Goal: Task Accomplishment & Management: Use online tool/utility

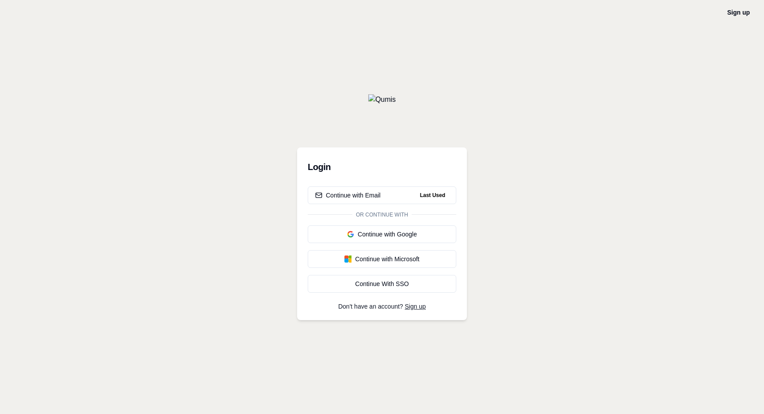
click at [408, 185] on div "Login Continue with Email Last Used Or continue with Continue with Google Conti…" at bounding box center [382, 233] width 170 height 173
click at [403, 192] on button "Continue with Email Last Used" at bounding box center [382, 195] width 149 height 18
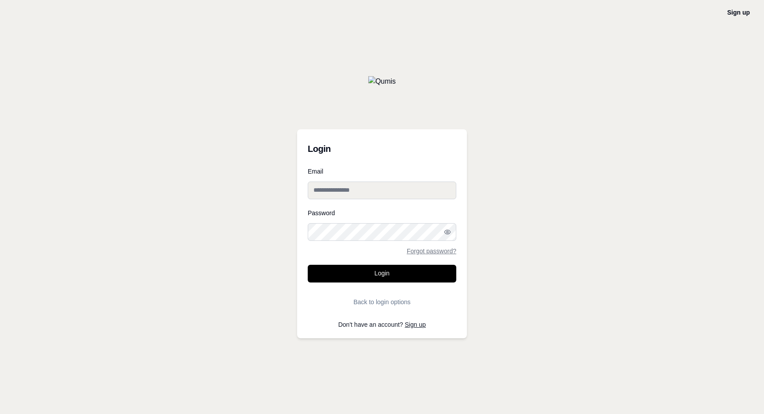
click at [399, 191] on input "Email" at bounding box center [382, 190] width 149 height 18
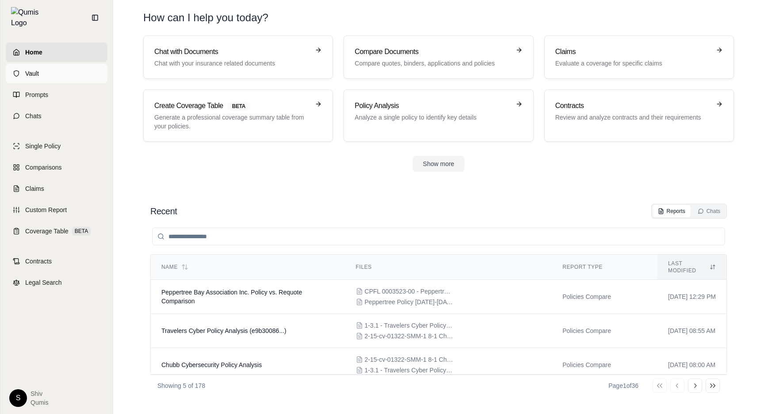
click at [38, 73] on link "Vault" at bounding box center [57, 73] width 102 height 19
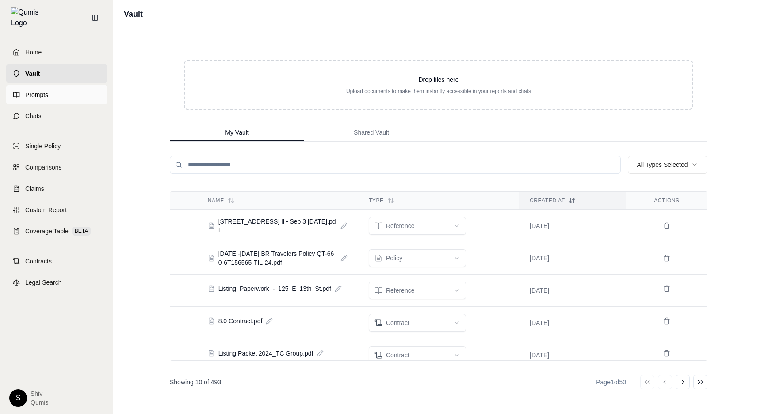
click at [16, 91] on icon at bounding box center [16, 94] width 7 height 7
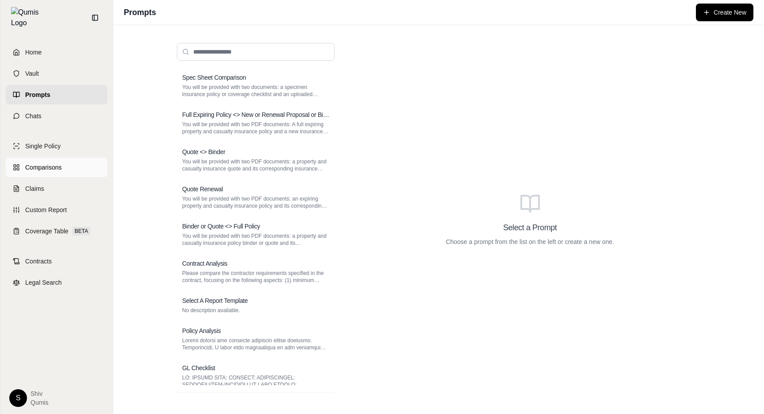
click at [43, 165] on span "Comparisons" at bounding box center [43, 167] width 36 height 9
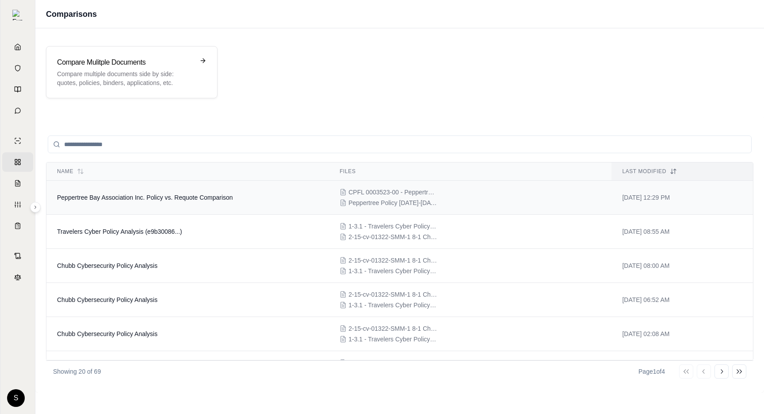
click at [235, 199] on td "Peppertree Bay Association Inc. Policy vs. Requote Comparison" at bounding box center [187, 197] width 283 height 34
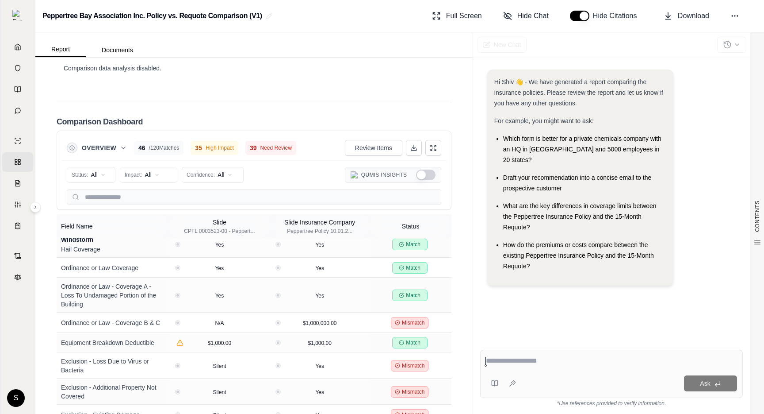
scroll to position [2587, 0]
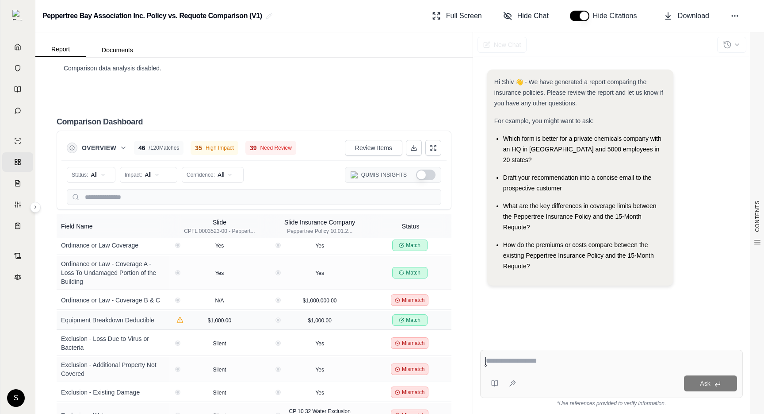
click at [145, 315] on div "Equipment Breakdown Deductible" at bounding box center [113, 319] width 104 height 9
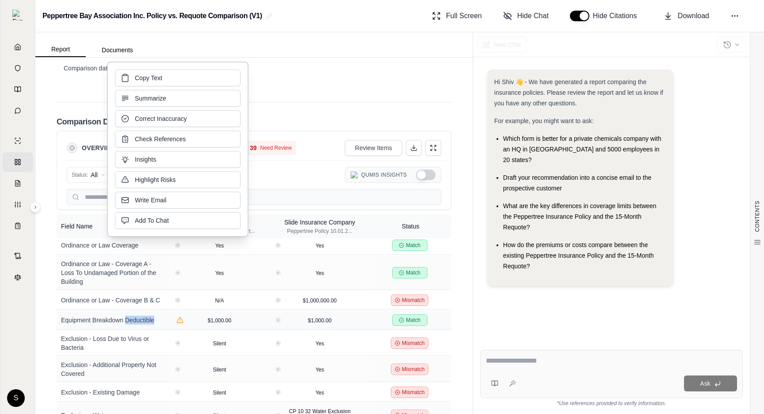
copy div "Deductible"
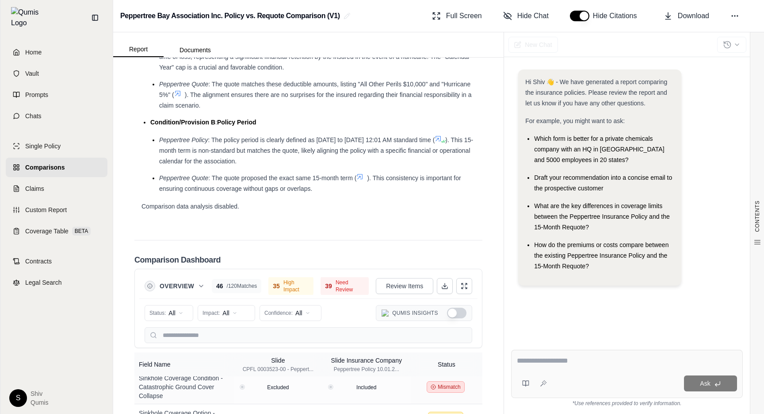
scroll to position [1918, 0]
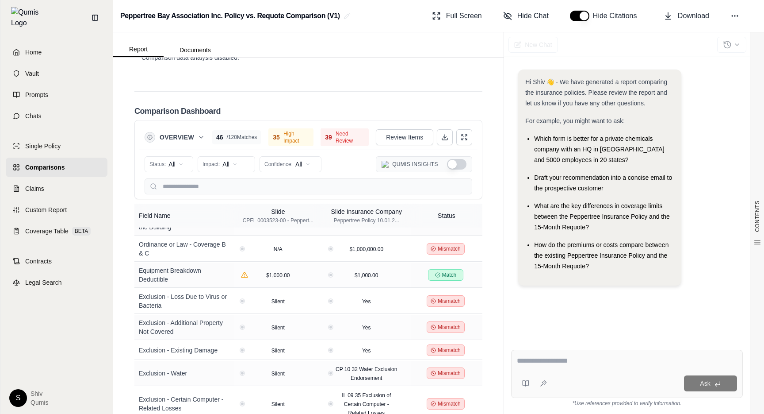
click at [35, 296] on div "Home Vault Prompts Chats Single Policy Comparisons Claims Custom Report Coverag…" at bounding box center [56, 224] width 112 height 378
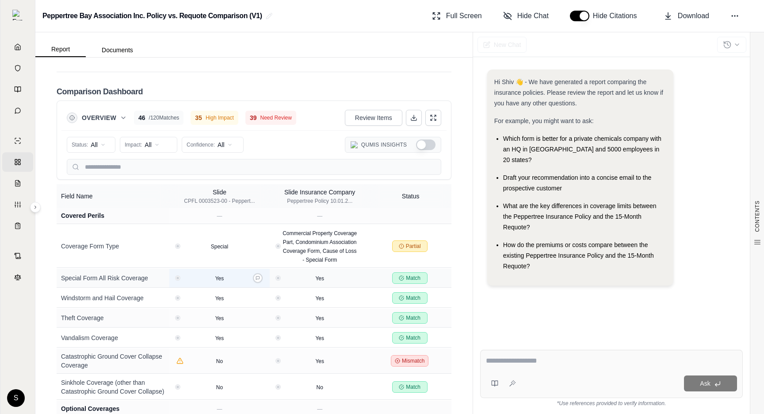
scroll to position [1527, 0]
click at [98, 167] on div "Overview 46 / 120 Matches 35 High Impact 39 Need Review Review Items Status: Al…" at bounding box center [254, 139] width 395 height 79
click at [98, 161] on input "text" at bounding box center [254, 167] width 375 height 16
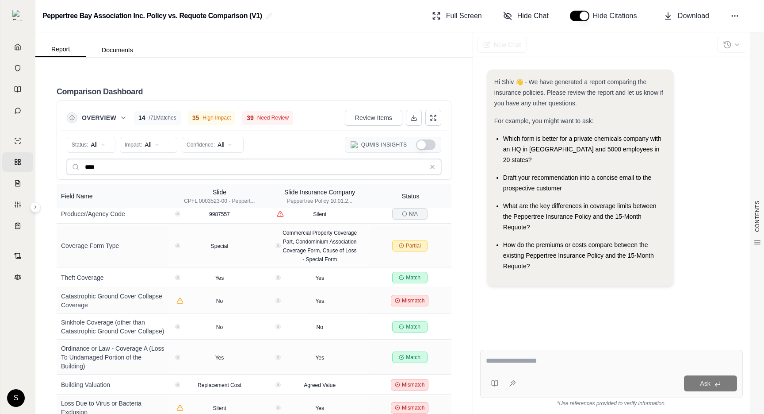
scroll to position [0, 0]
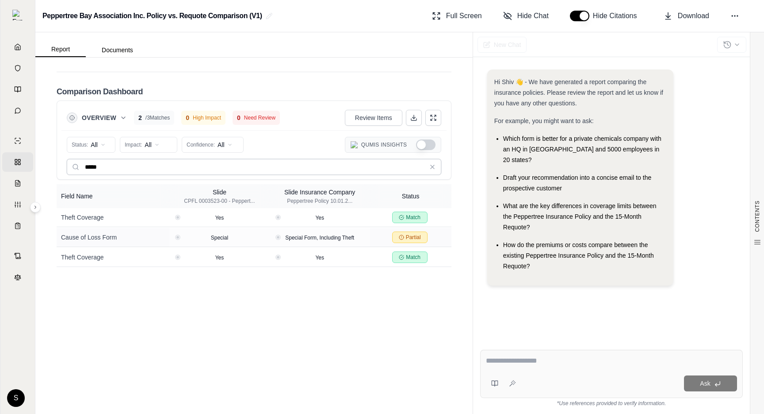
type input "*****"
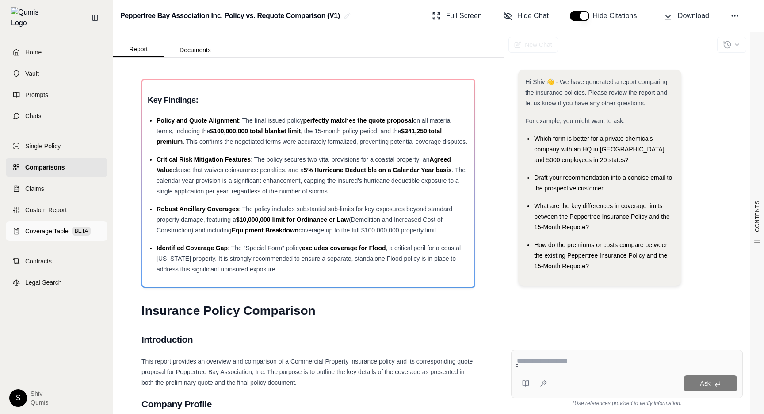
click at [49, 227] on span "Coverage Table" at bounding box center [46, 231] width 43 height 9
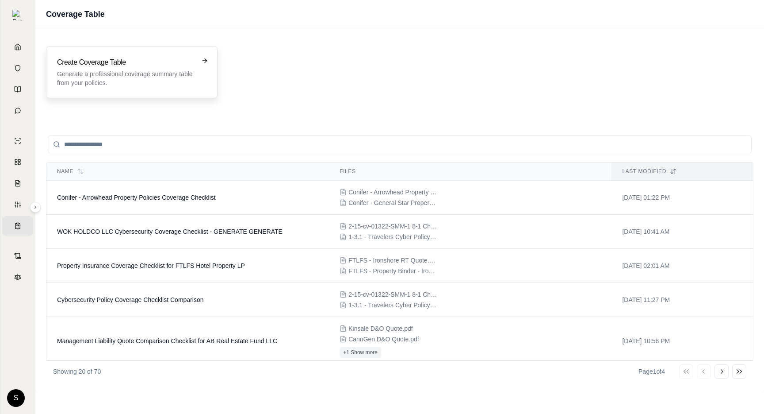
click at [132, 79] on p "Generate a professional coverage summary table from your policies." at bounding box center [125, 78] width 137 height 18
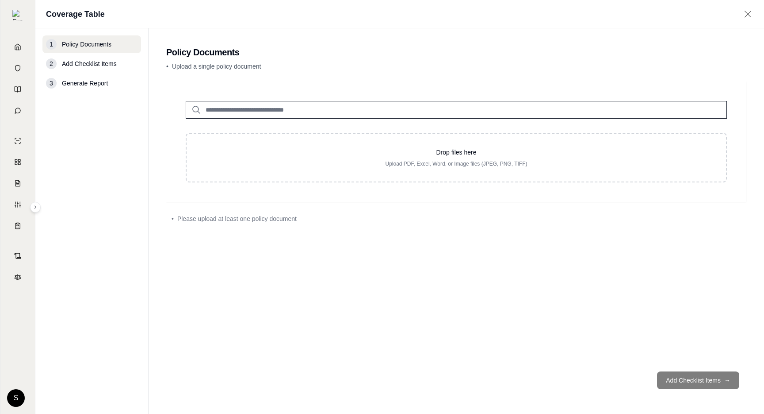
click at [254, 111] on input "search" at bounding box center [456, 110] width 541 height 18
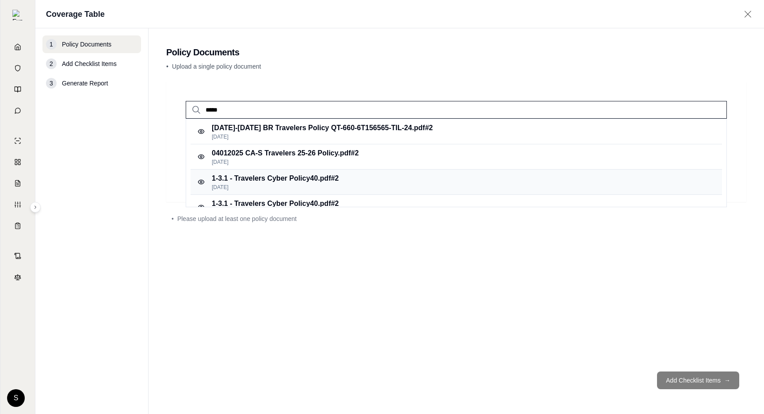
type input "*****"
click at [307, 179] on p "1-3.1 - Travelers Cyber Policy40.pdf #2" at bounding box center [275, 178] width 127 height 11
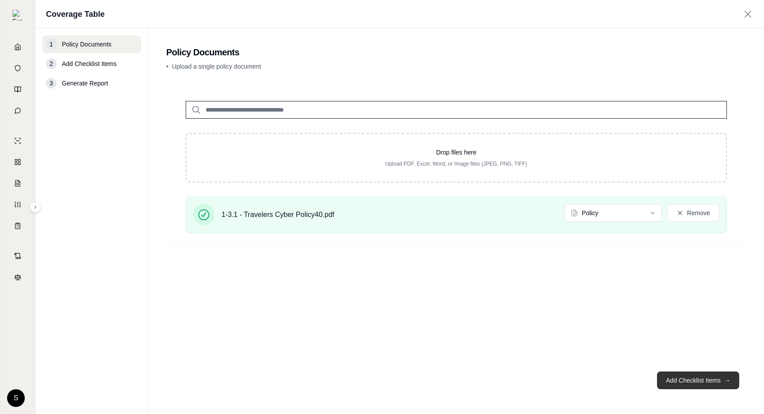
click at [694, 381] on button "Add Checklist Items →" at bounding box center [698, 380] width 82 height 18
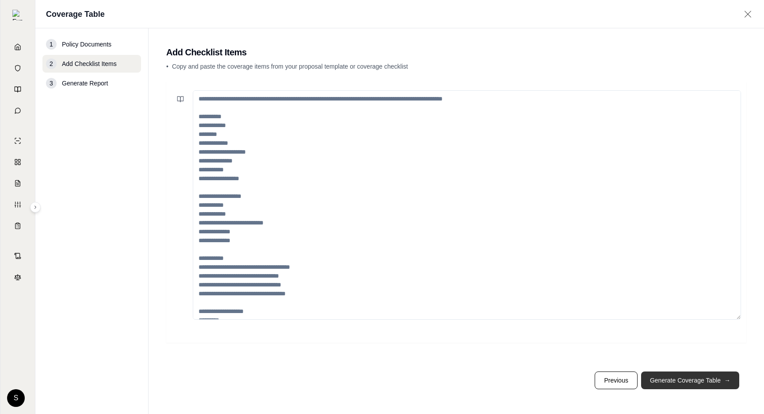
click at [694, 381] on button "Generate Coverage Table →" at bounding box center [690, 380] width 98 height 18
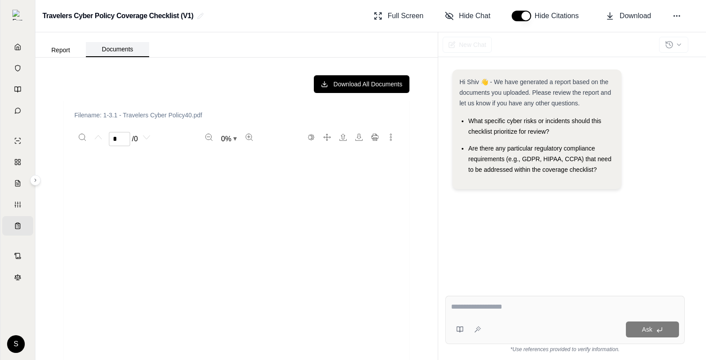
click at [119, 48] on button "Documents" at bounding box center [117, 49] width 63 height 15
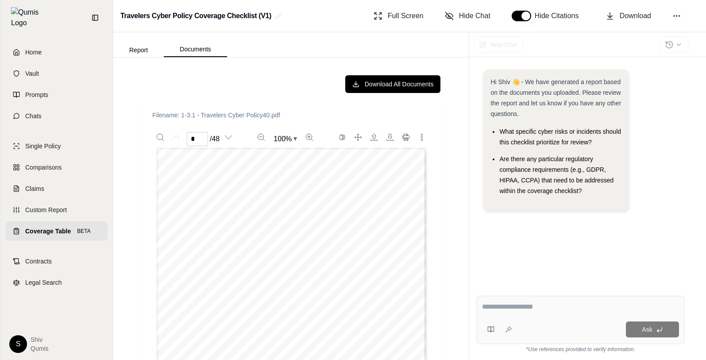
click at [42, 229] on span "Coverage Table" at bounding box center [48, 231] width 46 height 9
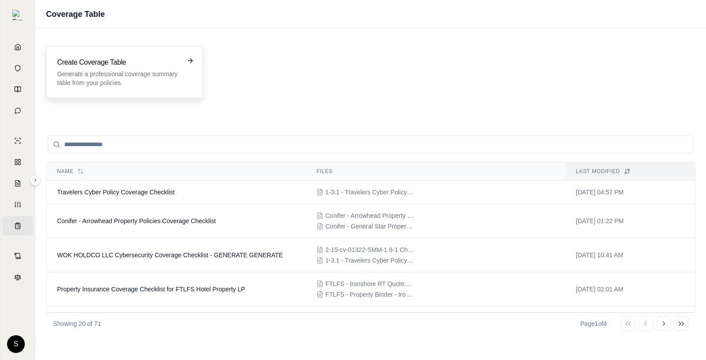
click at [116, 63] on h3 "Create Coverage Table" at bounding box center [118, 62] width 123 height 11
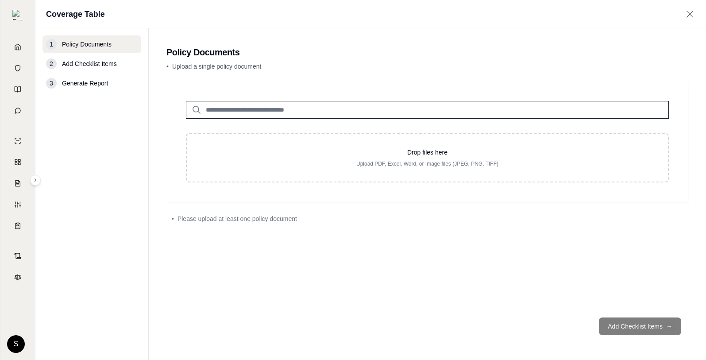
click at [215, 101] on input "search" at bounding box center [427, 110] width 483 height 18
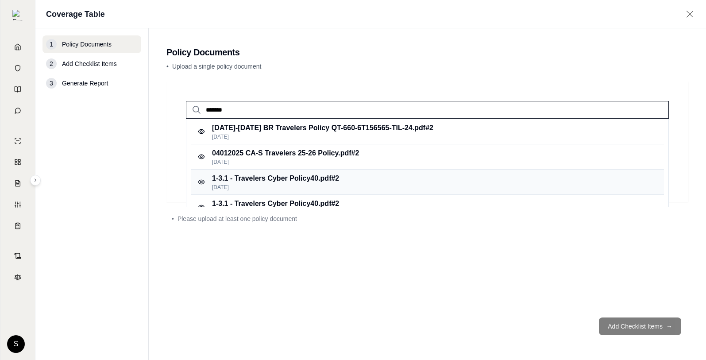
type input "*******"
click at [264, 180] on p "1-3.1 - Travelers Cyber Policy40.pdf #2" at bounding box center [275, 178] width 127 height 11
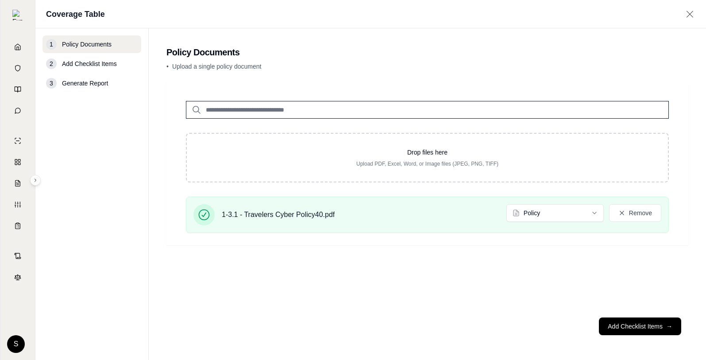
click at [246, 108] on input "search" at bounding box center [427, 110] width 483 height 18
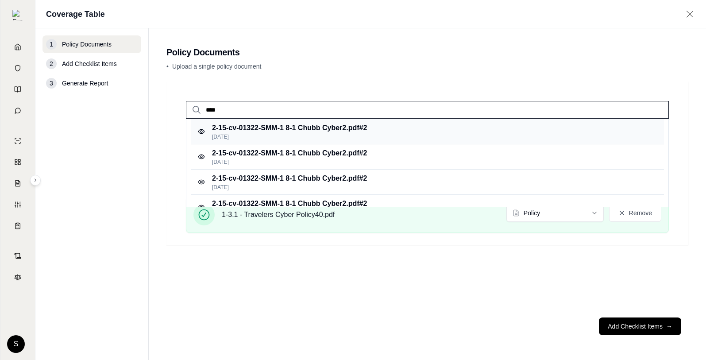
type input "****"
click at [303, 130] on p "2-15-cv-01322-SMM-1 8-1 Chubb Cyber2.pdf #2" at bounding box center [289, 128] width 155 height 11
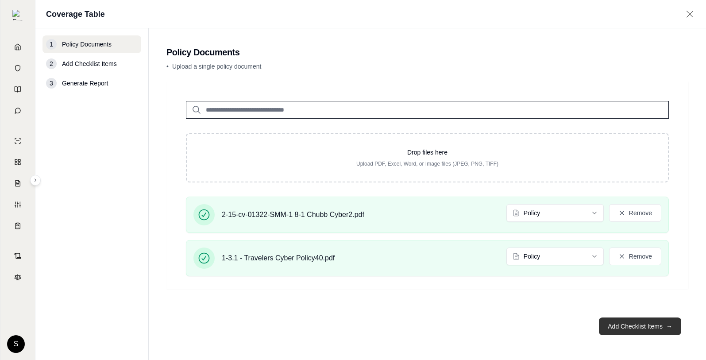
click at [648, 326] on button "Add Checklist Items →" at bounding box center [640, 326] width 82 height 18
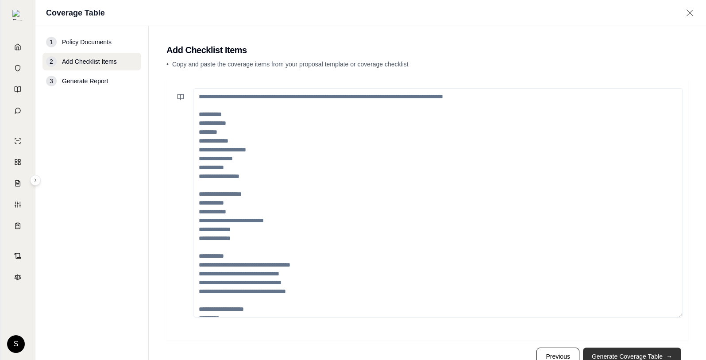
click at [638, 352] on button "Generate Coverage Table →" at bounding box center [632, 356] width 98 height 18
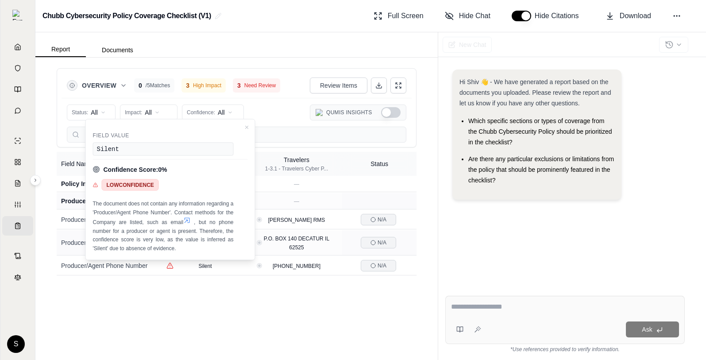
click at [337, 343] on div "Overview 0 / 5 Matches 3 High Impact 3 Need Review Review Items Status: All Imp…" at bounding box center [236, 209] width 402 height 302
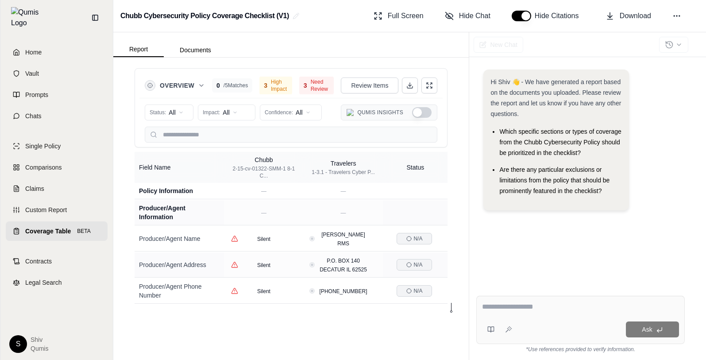
click at [21, 222] on link "Coverage Table BETA" at bounding box center [57, 230] width 102 height 19
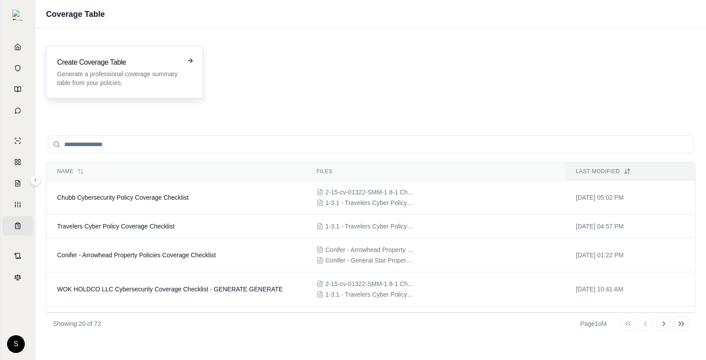
click at [111, 62] on h3 "Create Coverage Table" at bounding box center [118, 62] width 123 height 11
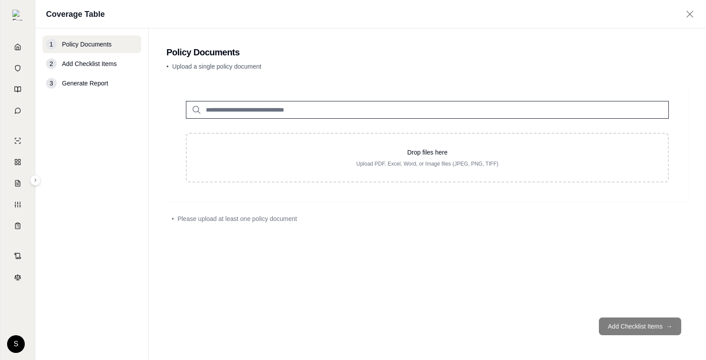
click at [237, 106] on input "search" at bounding box center [427, 110] width 483 height 18
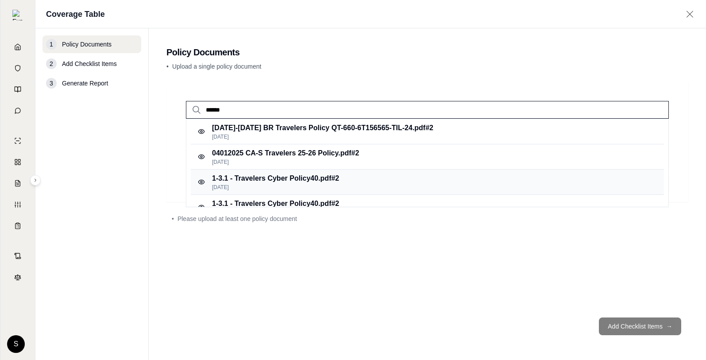
type input "******"
click at [284, 185] on p "Feb 22, 2025" at bounding box center [275, 187] width 127 height 7
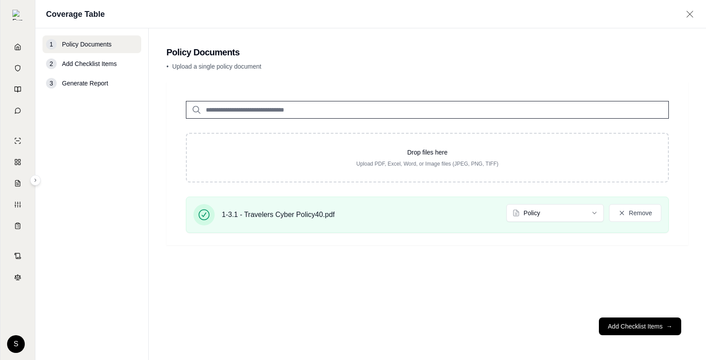
click at [266, 110] on input "search" at bounding box center [427, 110] width 483 height 18
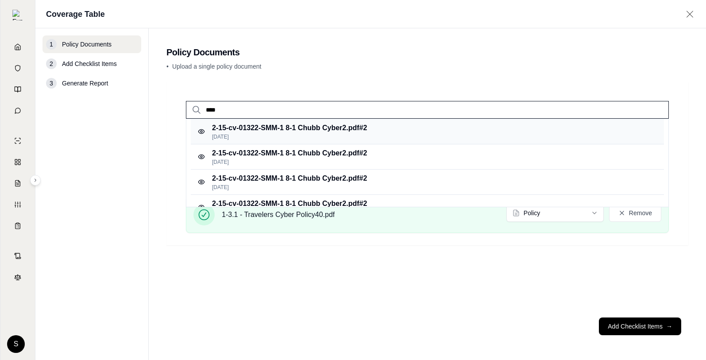
type input "****"
click at [327, 129] on p "2-15-cv-01322-SMM-1 8-1 Chubb Cyber2.pdf #2" at bounding box center [289, 128] width 155 height 11
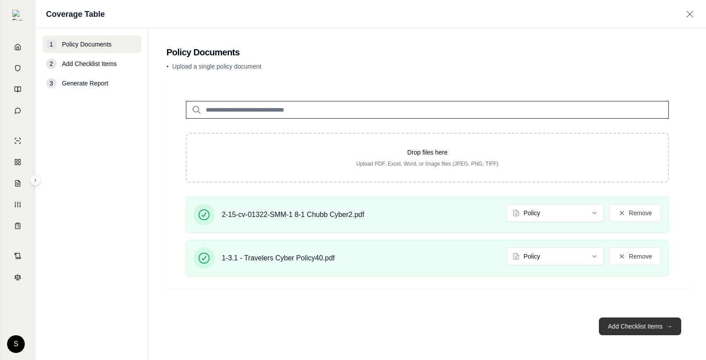
click at [635, 324] on button "Add Checklist Items →" at bounding box center [640, 326] width 82 height 18
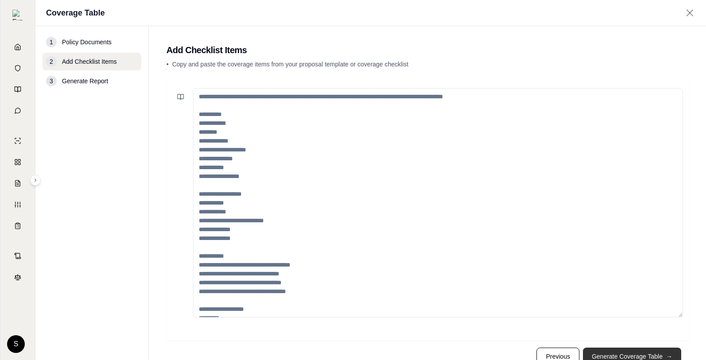
click at [626, 352] on button "Generate Coverage Table →" at bounding box center [632, 356] width 98 height 18
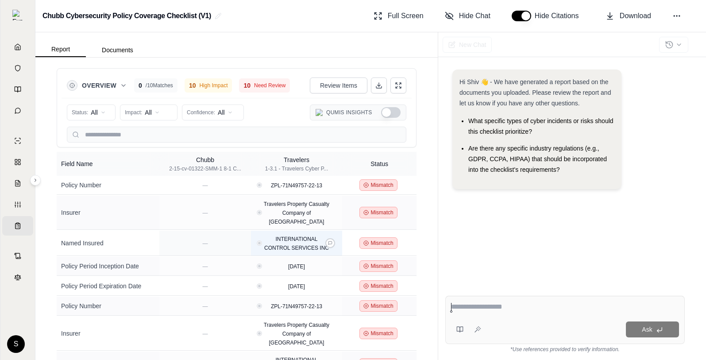
scroll to position [50, 0]
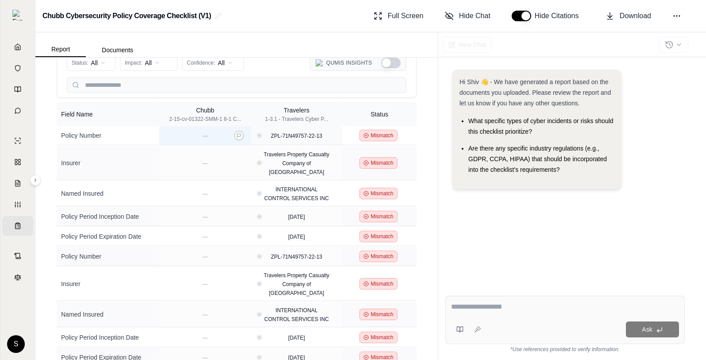
click at [217, 135] on div "—" at bounding box center [205, 135] width 84 height 9
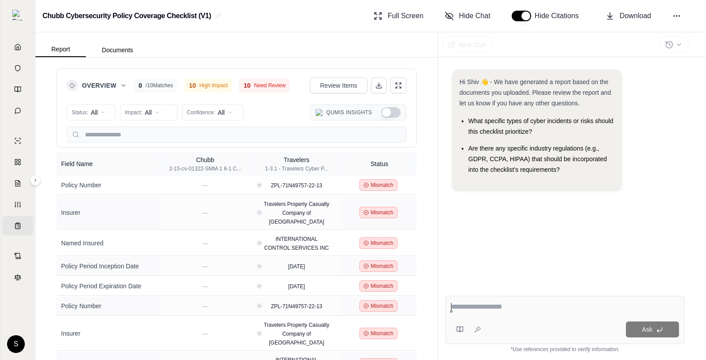
click at [396, 112] on button "Show Qumis Insights" at bounding box center [390, 112] width 19 height 11
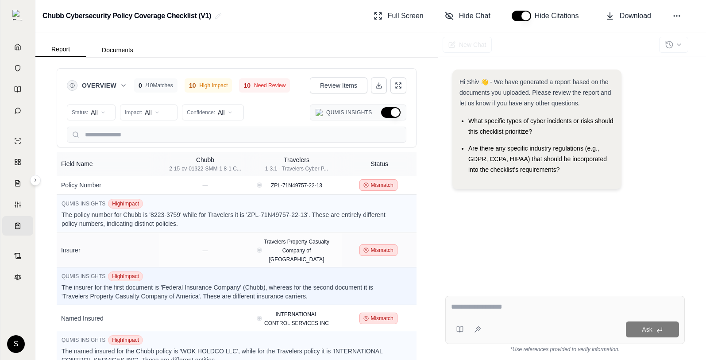
click at [395, 112] on button "Hide Qumis Insights" at bounding box center [390, 112] width 19 height 11
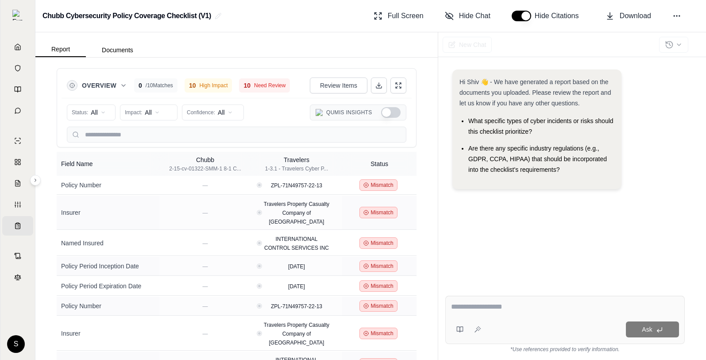
scroll to position [50, 0]
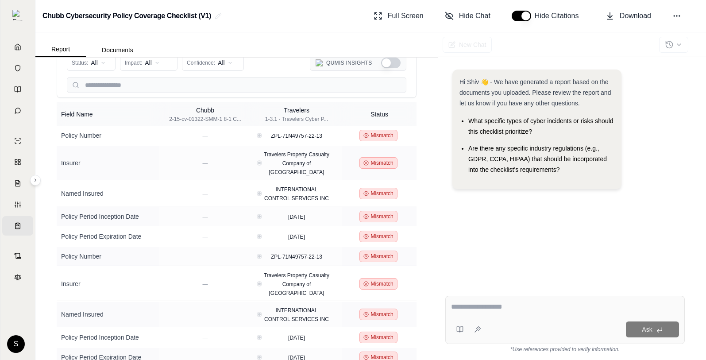
type button "on"
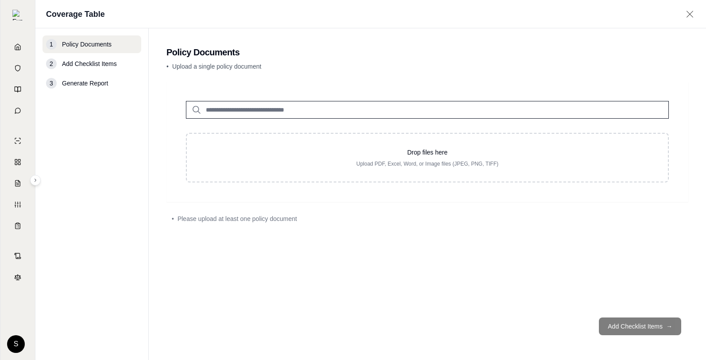
click at [239, 107] on input "search" at bounding box center [427, 110] width 483 height 18
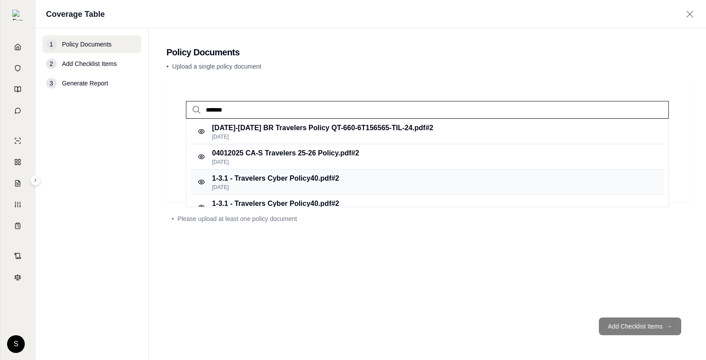
type input "*******"
click at [276, 185] on p "[DATE]" at bounding box center [275, 187] width 127 height 7
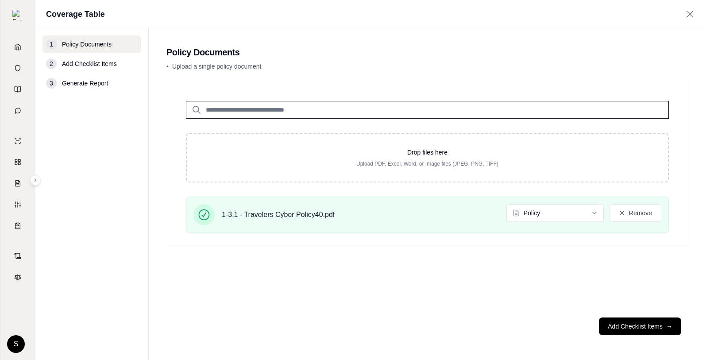
click at [250, 115] on input "search" at bounding box center [427, 110] width 483 height 18
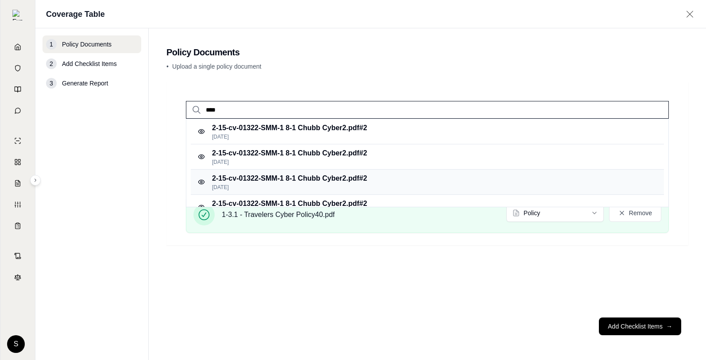
type input "****"
click at [339, 184] on p "[DATE]" at bounding box center [289, 187] width 155 height 7
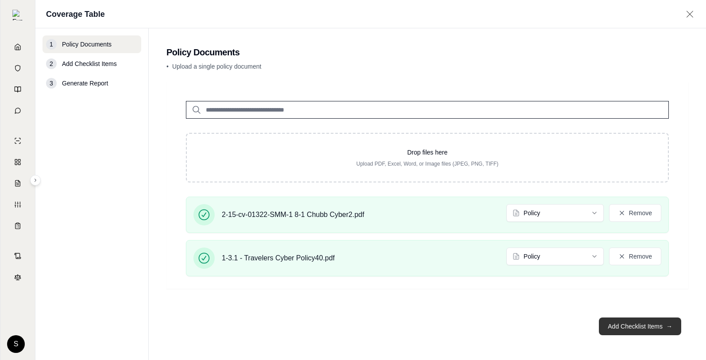
click at [660, 324] on button "Add Checklist Items →" at bounding box center [640, 326] width 82 height 18
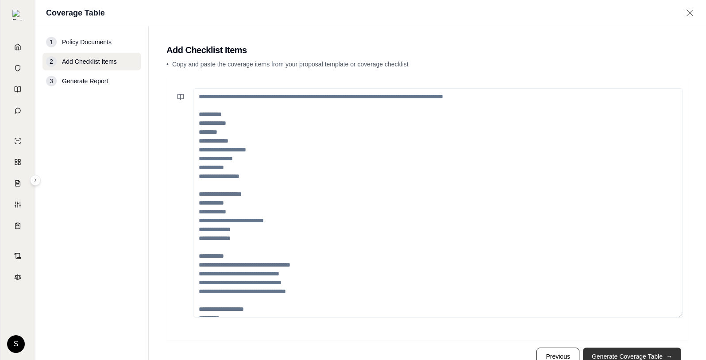
click at [646, 354] on button "Generate Coverage Table →" at bounding box center [632, 356] width 98 height 18
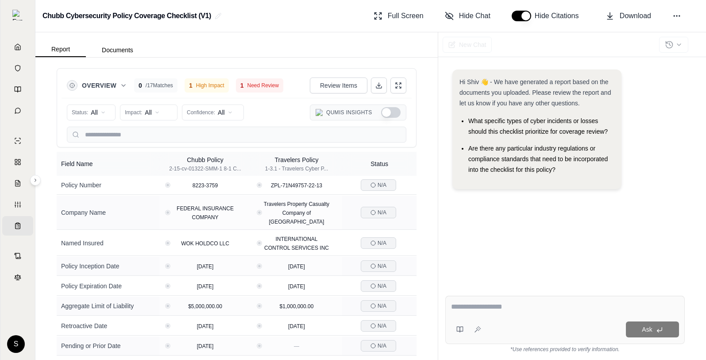
click at [38, 239] on div "Overview 0 / 17 Matches 1 High Impact 1 Need Review Review Items Status: All Im…" at bounding box center [236, 209] width 402 height 302
click at [215, 256] on td at bounding box center [237, 256] width 360 height 1
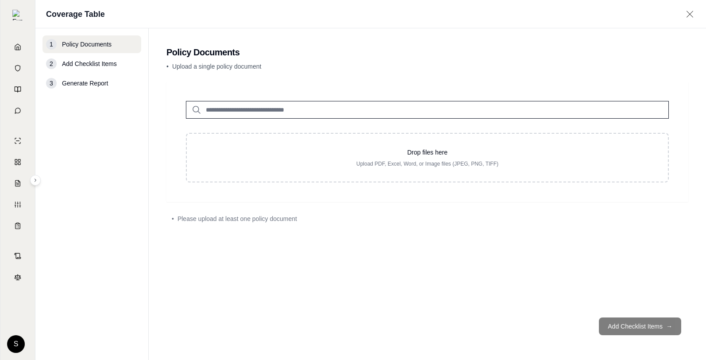
click at [249, 105] on input "search" at bounding box center [427, 110] width 483 height 18
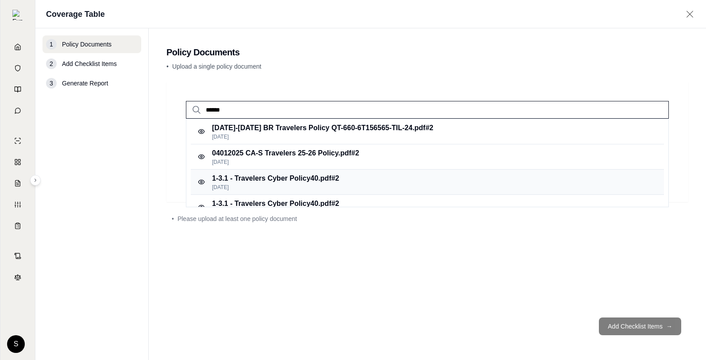
type input "******"
click at [298, 192] on div "1-3.1 - Travelers Cyber Policy40.pdf #2 Feb 22, 2025" at bounding box center [427, 181] width 473 height 25
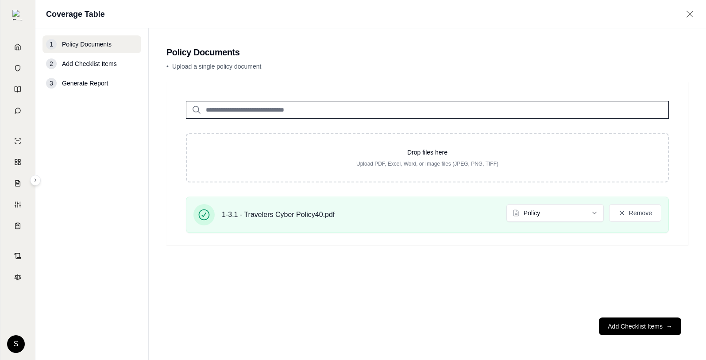
click at [271, 108] on input "search" at bounding box center [427, 110] width 483 height 18
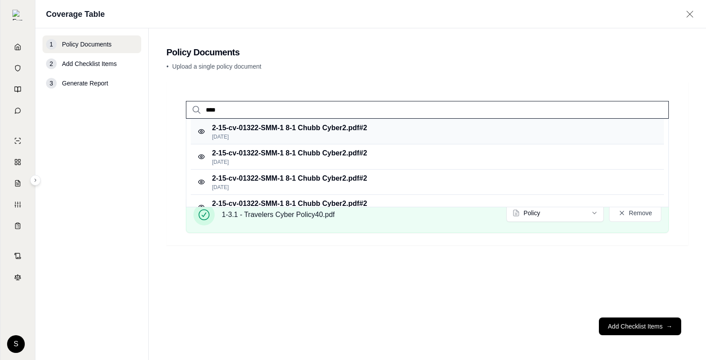
type input "****"
click at [301, 132] on p "2-15-cv-01322-SMM-1 8-1 Chubb Cyber2.pdf #2" at bounding box center [289, 128] width 155 height 11
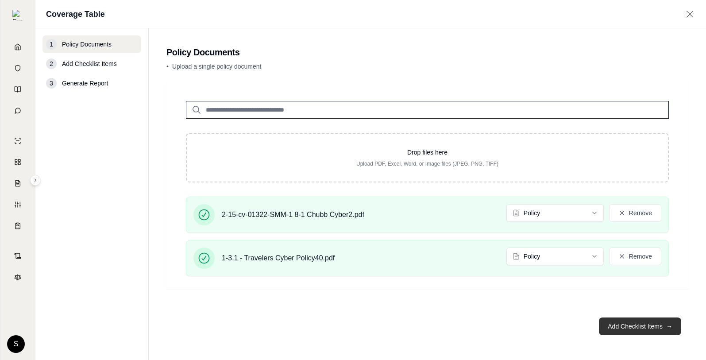
click at [664, 328] on button "Add Checklist Items →" at bounding box center [640, 326] width 82 height 18
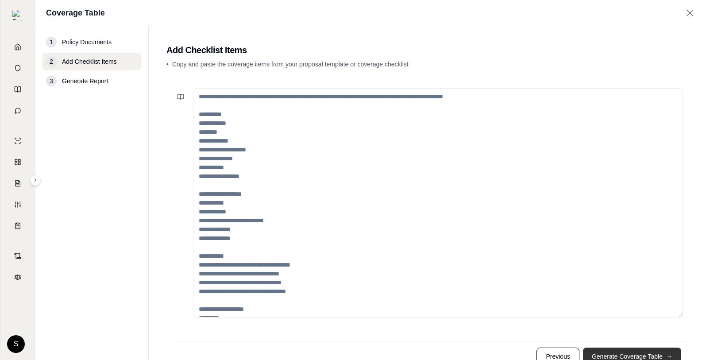
click at [644, 352] on button "Generate Coverage Table →" at bounding box center [632, 356] width 98 height 18
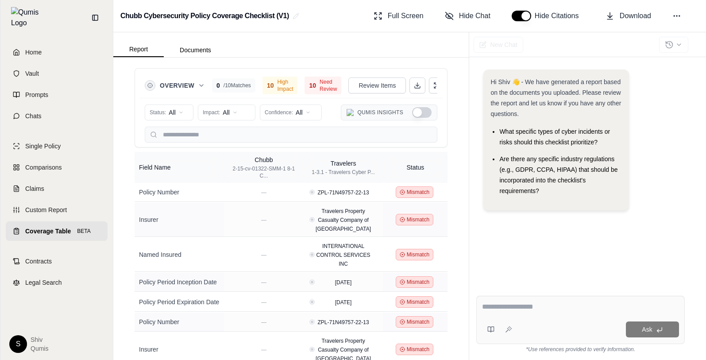
click at [15, 222] on link "Coverage Table BETA" at bounding box center [57, 230] width 102 height 19
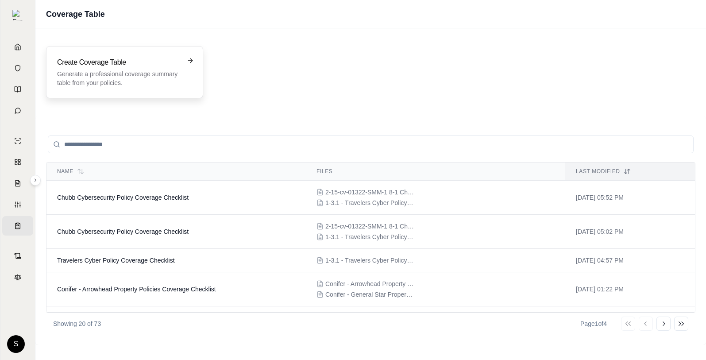
click at [100, 64] on h3 "Create Coverage Table" at bounding box center [118, 62] width 123 height 11
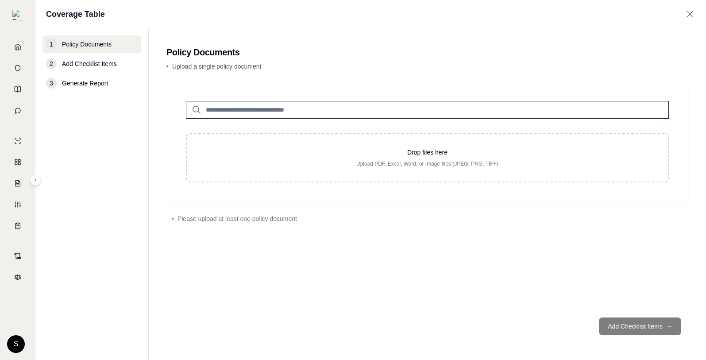
click at [225, 110] on input "search" at bounding box center [427, 110] width 483 height 18
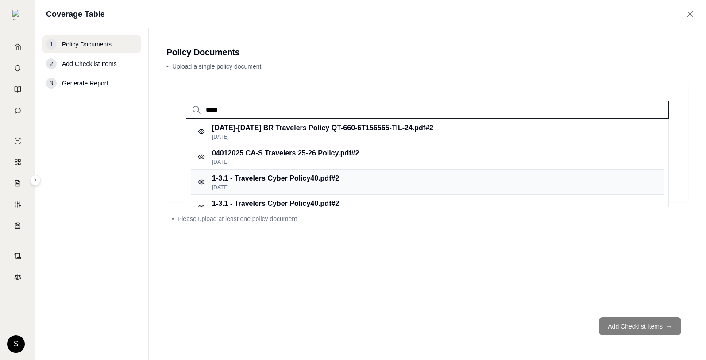
type input "*****"
click at [280, 187] on p "[DATE]" at bounding box center [275, 187] width 127 height 7
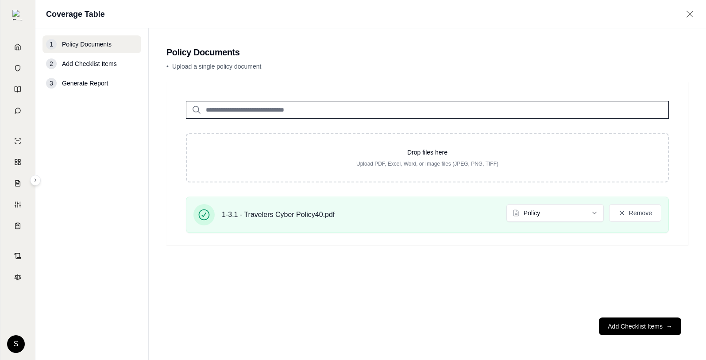
click at [275, 112] on input "search" at bounding box center [427, 110] width 483 height 18
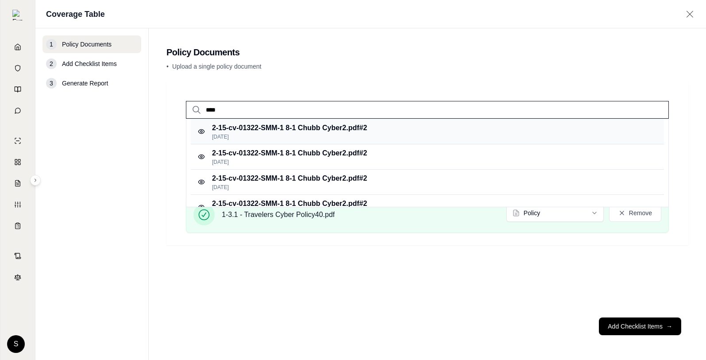
type input "****"
click at [315, 130] on p "2-15-cv-01322-SMM-1 8-1 Chubb Cyber2.pdf #2" at bounding box center [289, 128] width 155 height 11
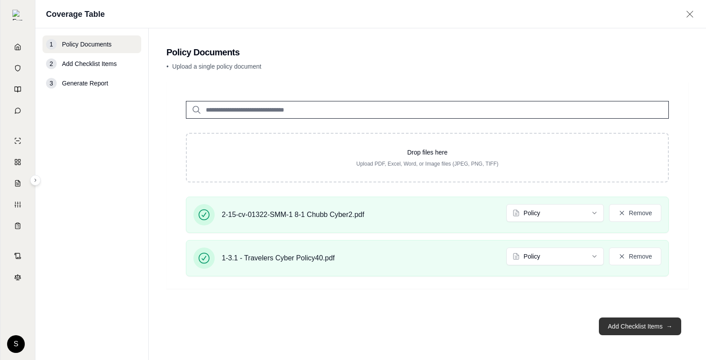
click at [637, 323] on button "Add Checklist Items →" at bounding box center [640, 326] width 82 height 18
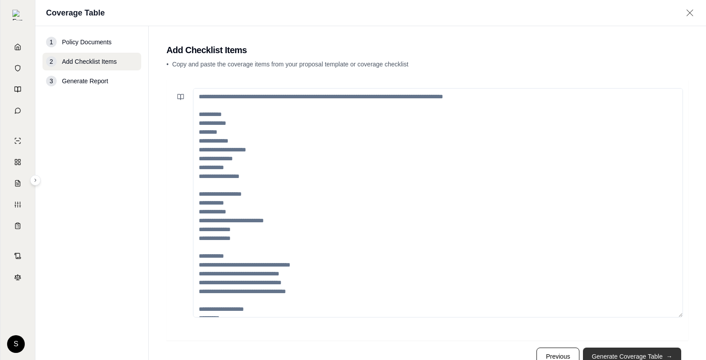
click at [623, 355] on button "Generate Coverage Table →" at bounding box center [632, 356] width 98 height 18
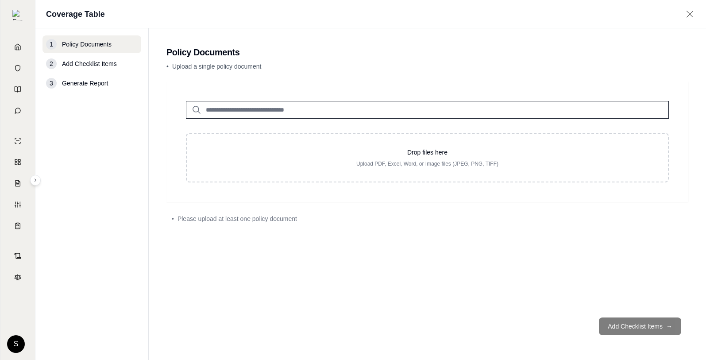
click at [221, 115] on input "search" at bounding box center [427, 110] width 483 height 18
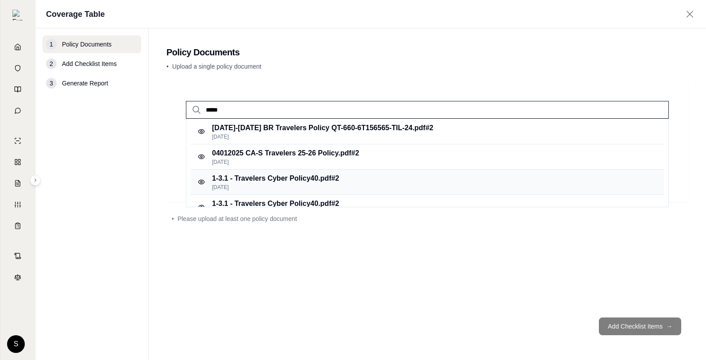
type input "*****"
click at [295, 179] on p "1-3.1 - Travelers Cyber Policy40.pdf #2" at bounding box center [275, 178] width 127 height 11
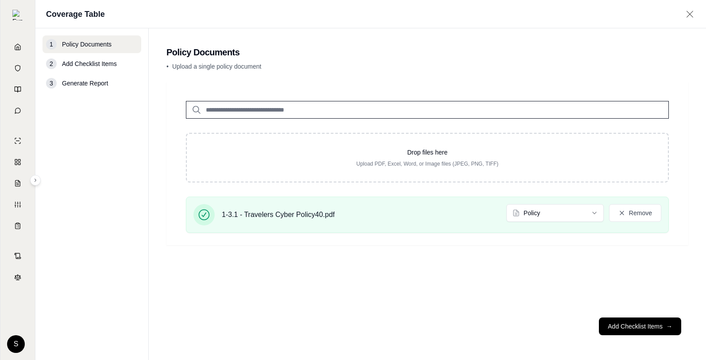
click at [240, 111] on input "search" at bounding box center [427, 110] width 483 height 18
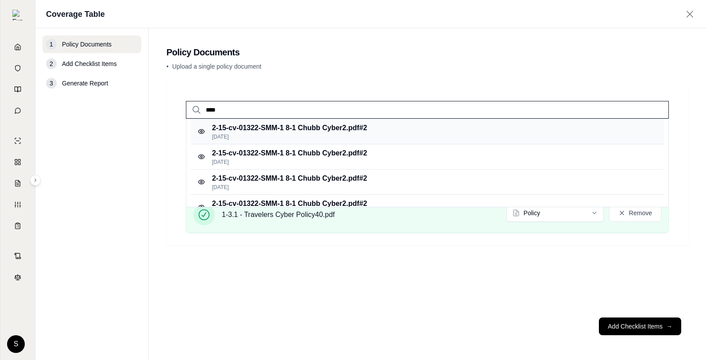
type input "****"
click at [300, 130] on p "2-15-cv-01322-SMM-1 8-1 Chubb Cyber2.pdf #2" at bounding box center [289, 128] width 155 height 11
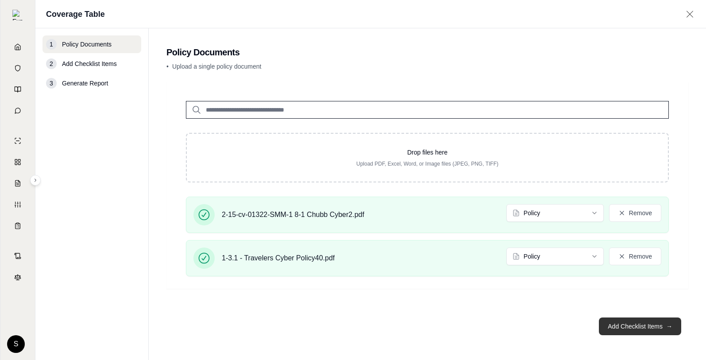
click at [623, 327] on button "Add Checklist Items →" at bounding box center [640, 326] width 82 height 18
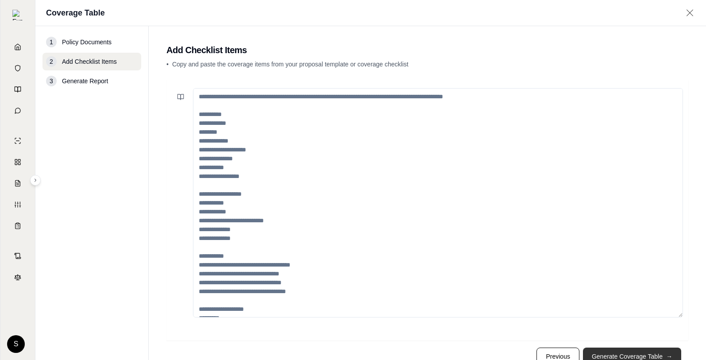
click at [630, 349] on button "Generate Coverage Table →" at bounding box center [632, 356] width 98 height 18
